Goal: Task Accomplishment & Management: Manage account settings

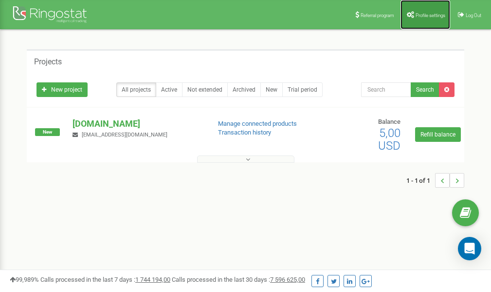
click at [423, 15] on span "Profile settings" at bounding box center [431, 15] width 30 height 5
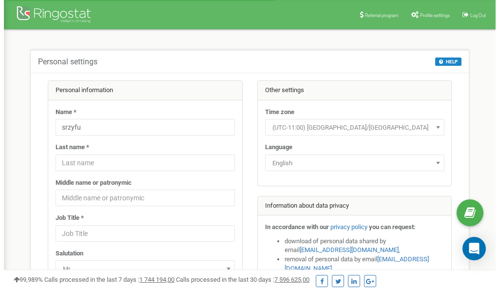
scroll to position [49, 0]
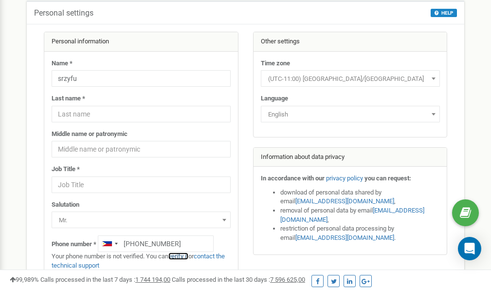
click at [186, 257] on link "verify it" at bounding box center [178, 255] width 20 height 7
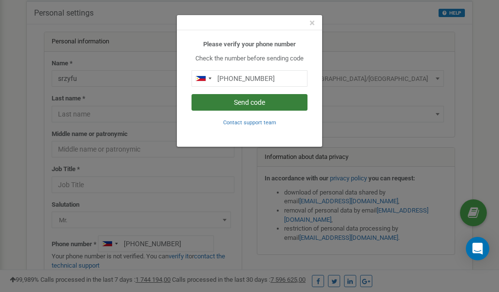
click at [240, 101] on button "Send code" at bounding box center [249, 102] width 116 height 17
